Goal: Information Seeking & Learning: Learn about a topic

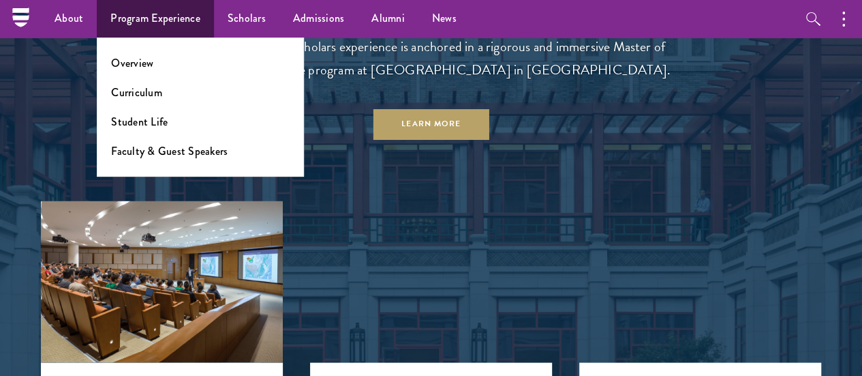
scroll to position [1100, 0]
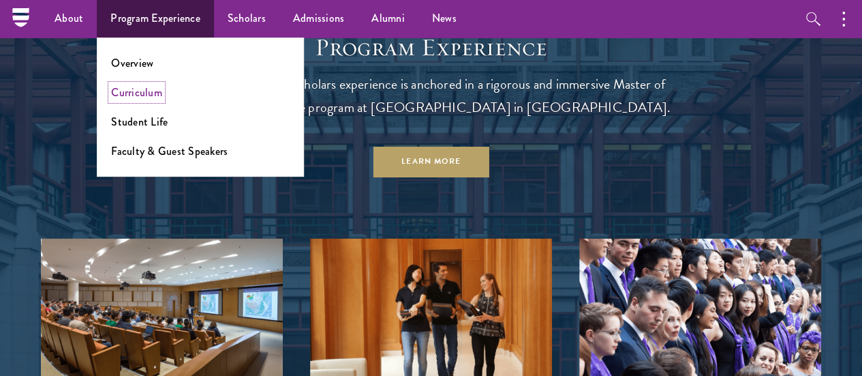
click at [138, 98] on link "Curriculum" at bounding box center [136, 93] width 51 height 16
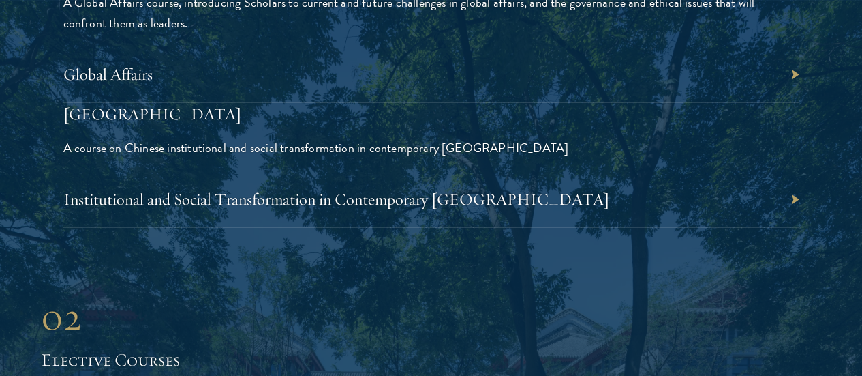
scroll to position [3278, 0]
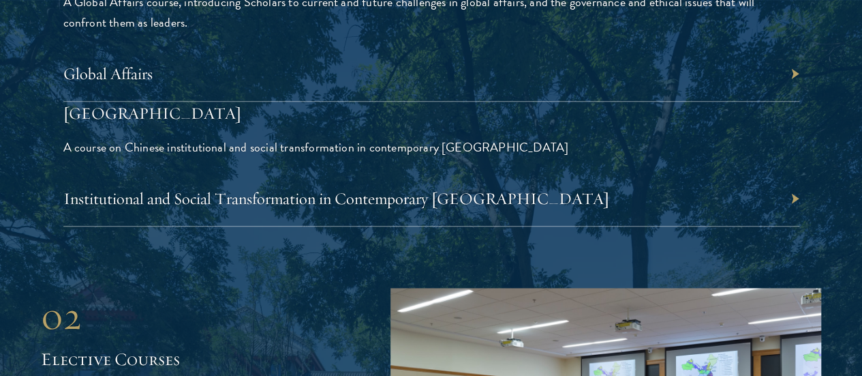
click at [537, 46] on div "Global Affairs" at bounding box center [431, 73] width 736 height 55
click at [160, 63] on link "Global Affairs" at bounding box center [114, 73] width 89 height 20
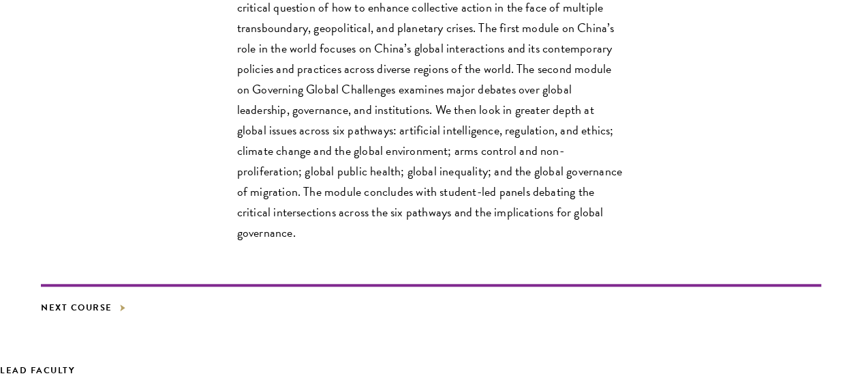
scroll to position [528, 0]
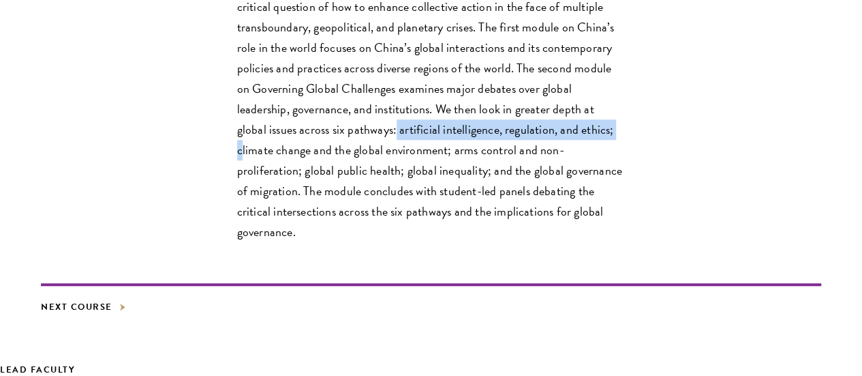
drag, startPoint x: 284, startPoint y: 185, endPoint x: 192, endPoint y: 202, distance: 93.6
click at [237, 202] on p "This two-module core course in global affairs examines China’s emergence as a g…" at bounding box center [431, 89] width 389 height 306
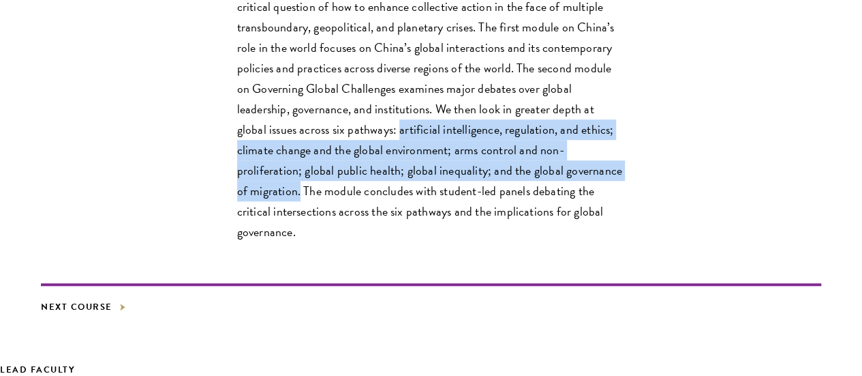
drag, startPoint x: 311, startPoint y: 250, endPoint x: 288, endPoint y: 175, distance: 77.8
click at [288, 175] on p "This two-module core course in global affairs examines China’s emergence as a g…" at bounding box center [431, 89] width 389 height 306
